Goal: Find specific page/section: Find specific page/section

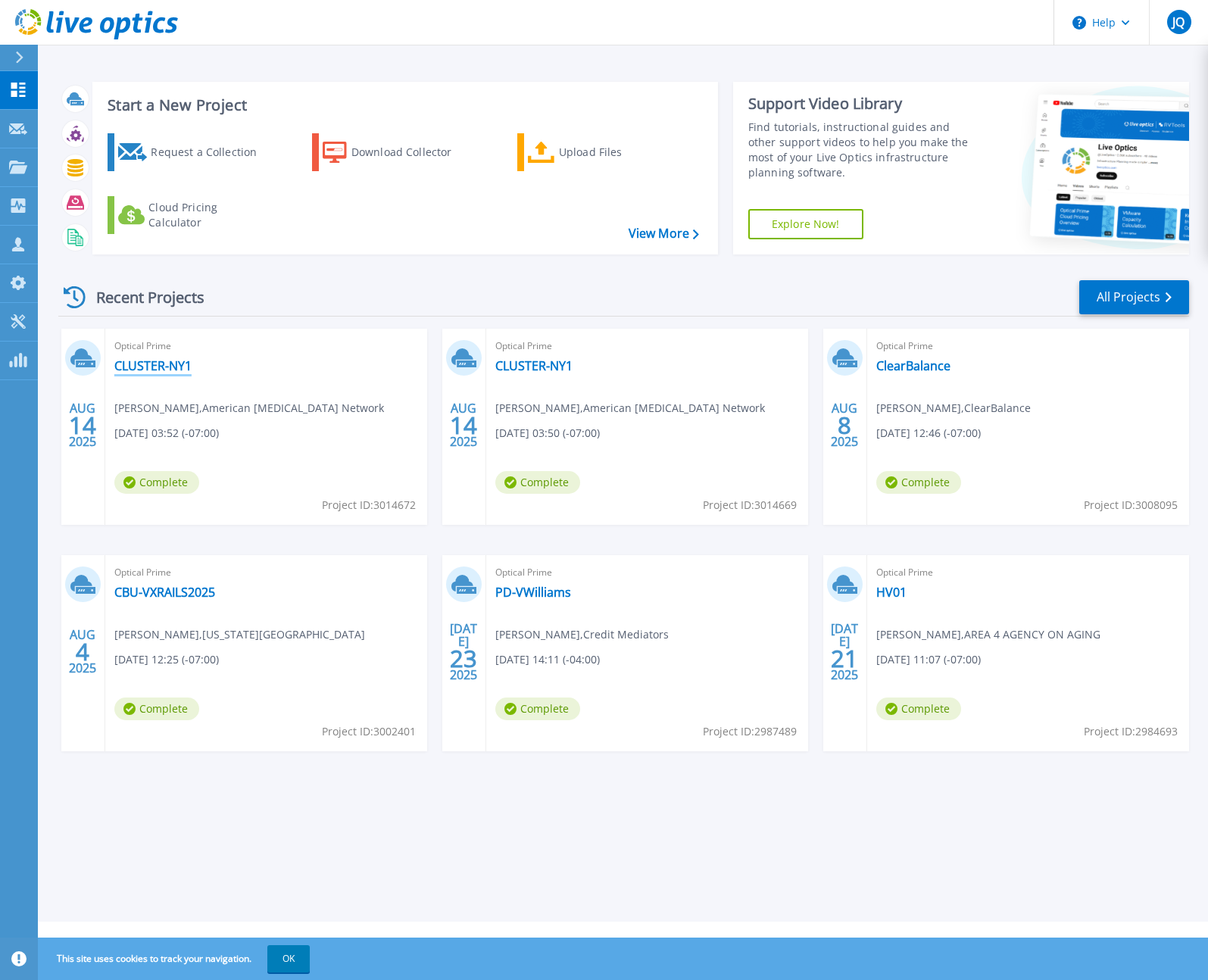
click at [171, 363] on link "CLUSTER-NY1" at bounding box center [153, 365] width 77 height 15
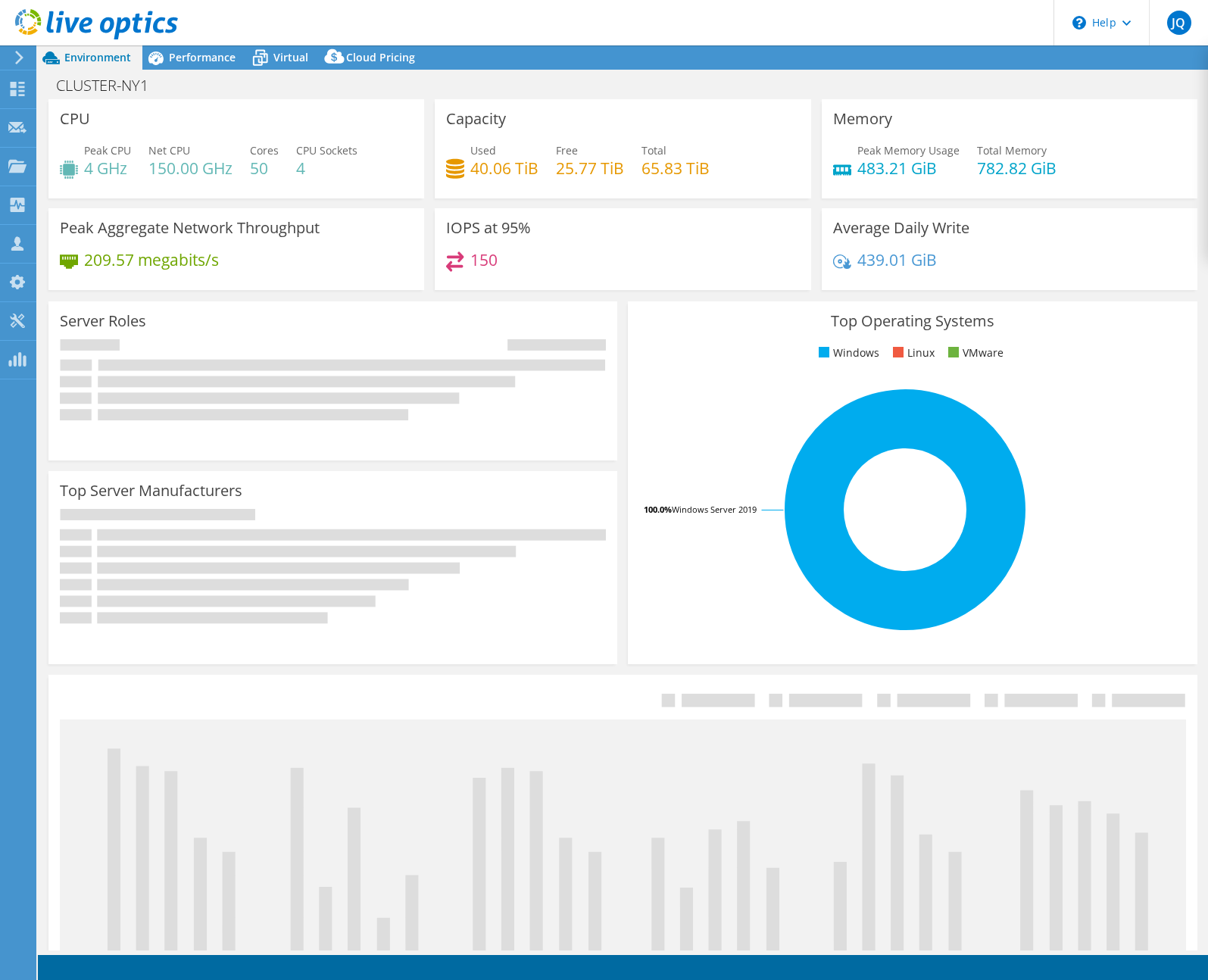
select select "USD"
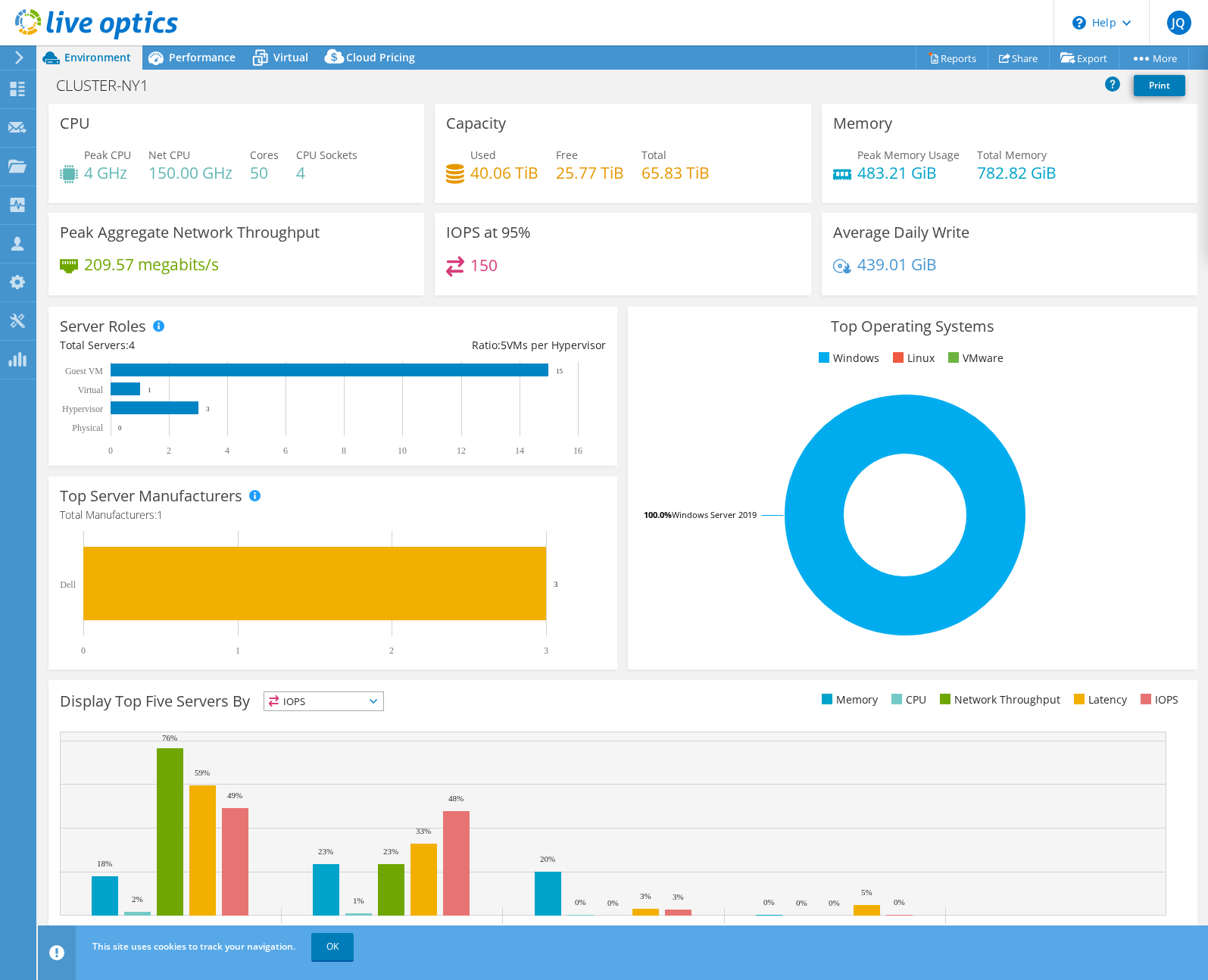
scroll to position [31, 0]
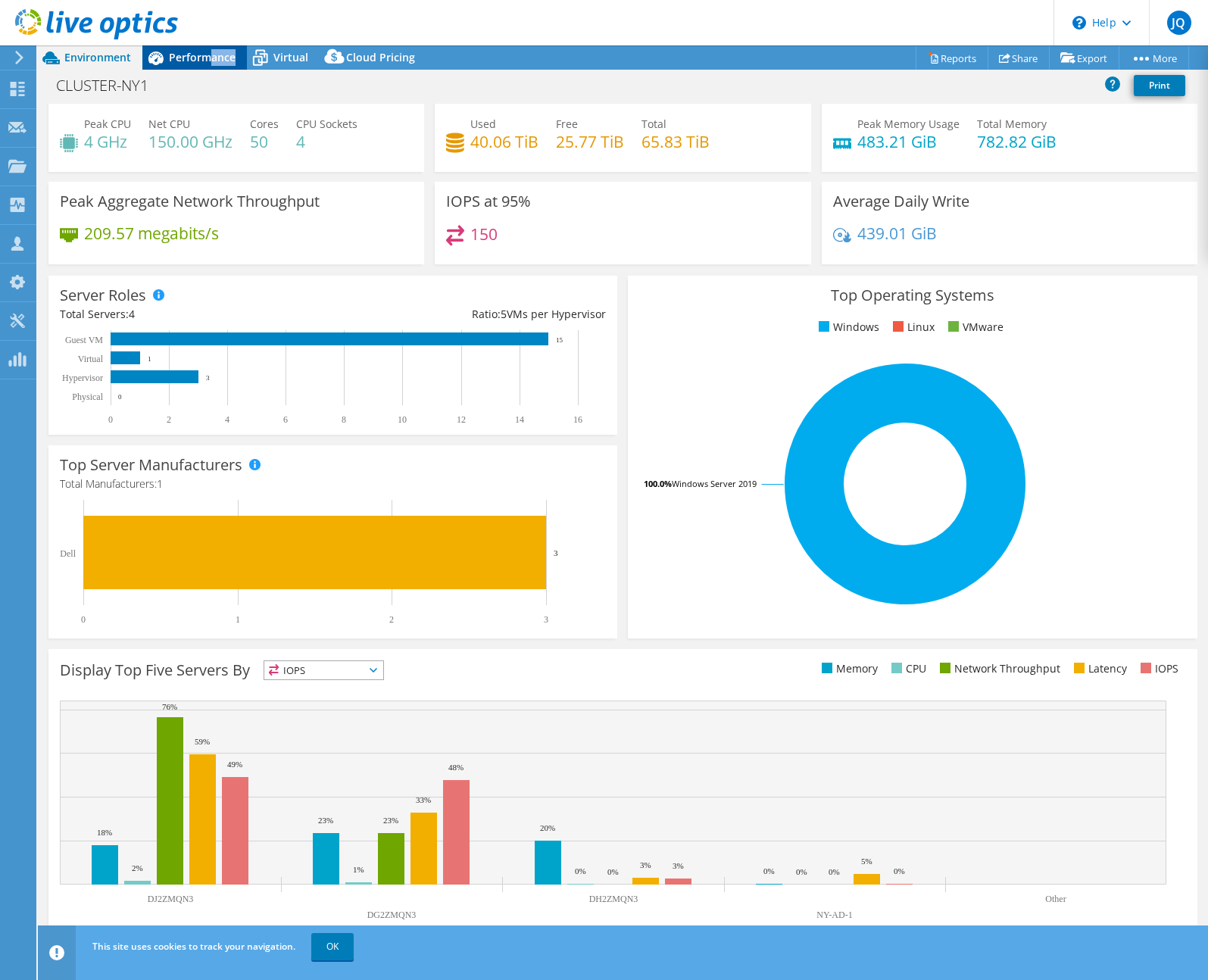
click at [207, 65] on div "Performance" at bounding box center [195, 57] width 105 height 24
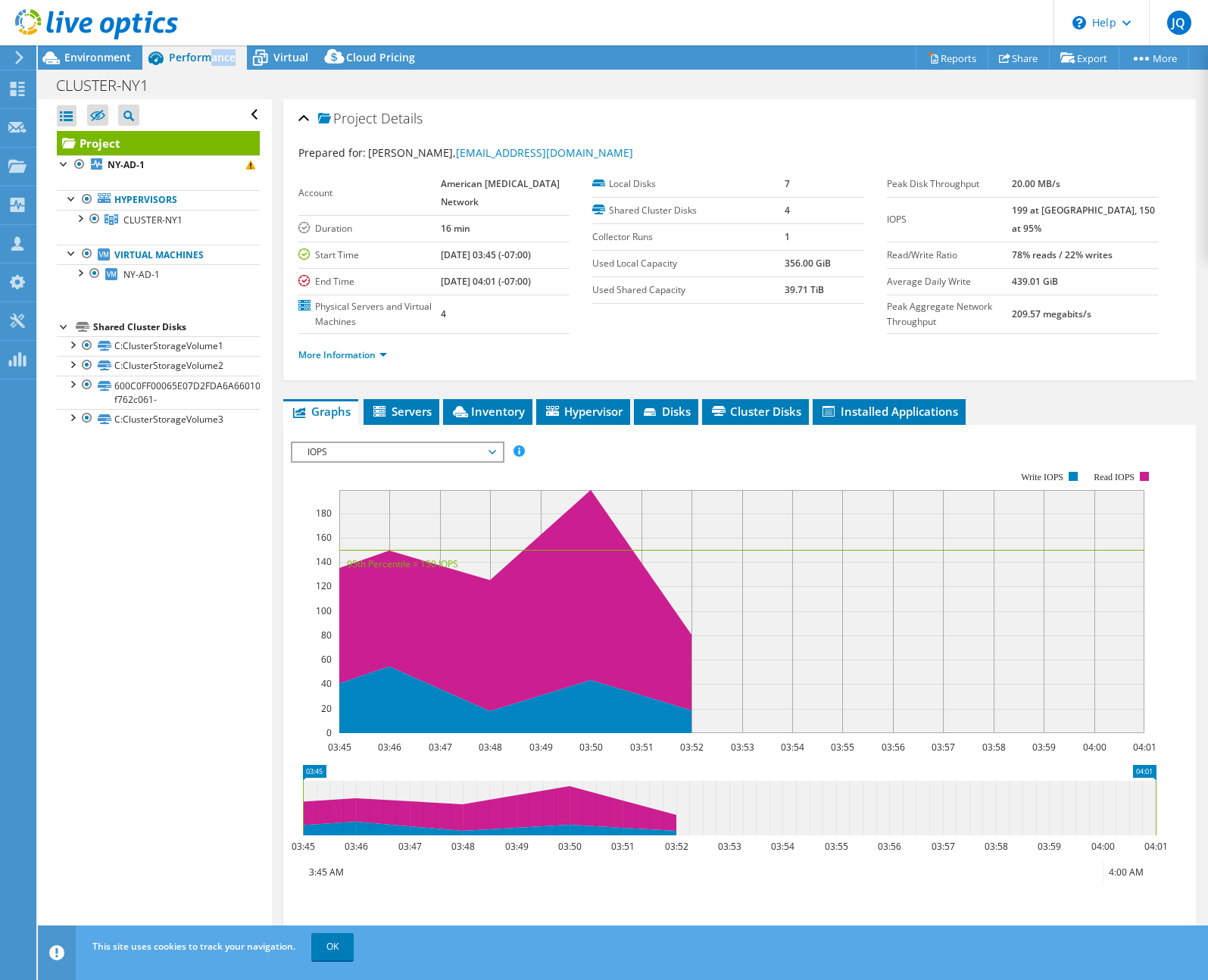
scroll to position [113, 0]
